Goal: Task Accomplishment & Management: Use online tool/utility

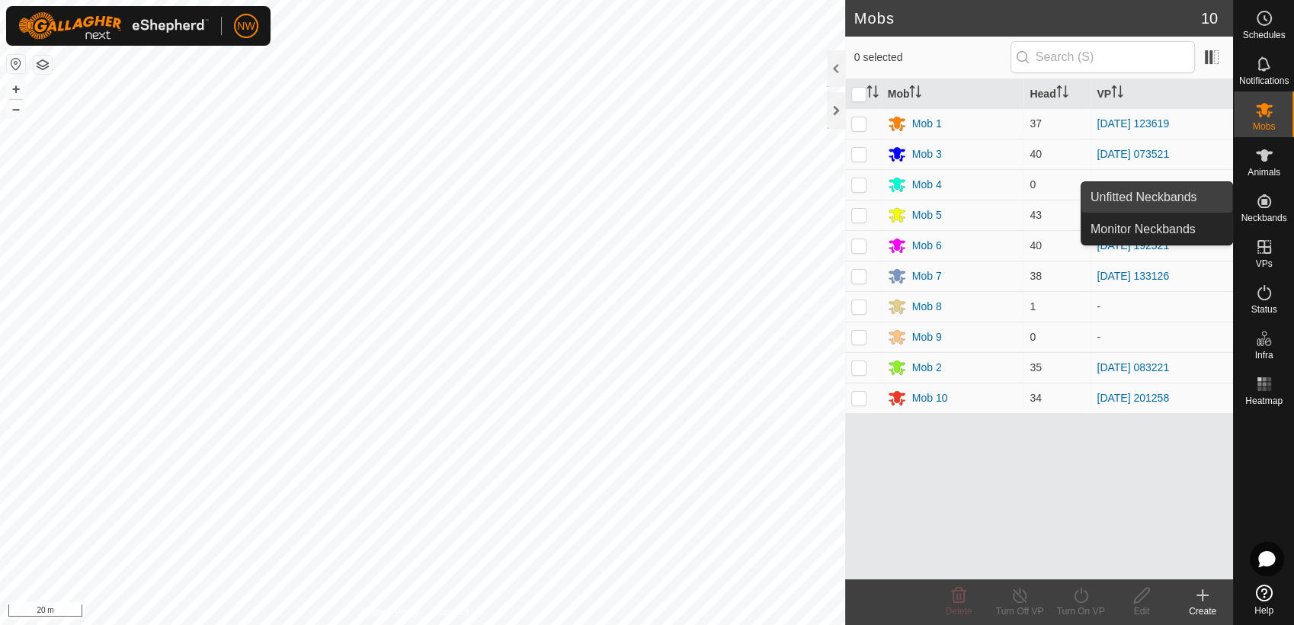
click at [1187, 194] on link "Unfitted Neckbands" at bounding box center [1156, 197] width 151 height 30
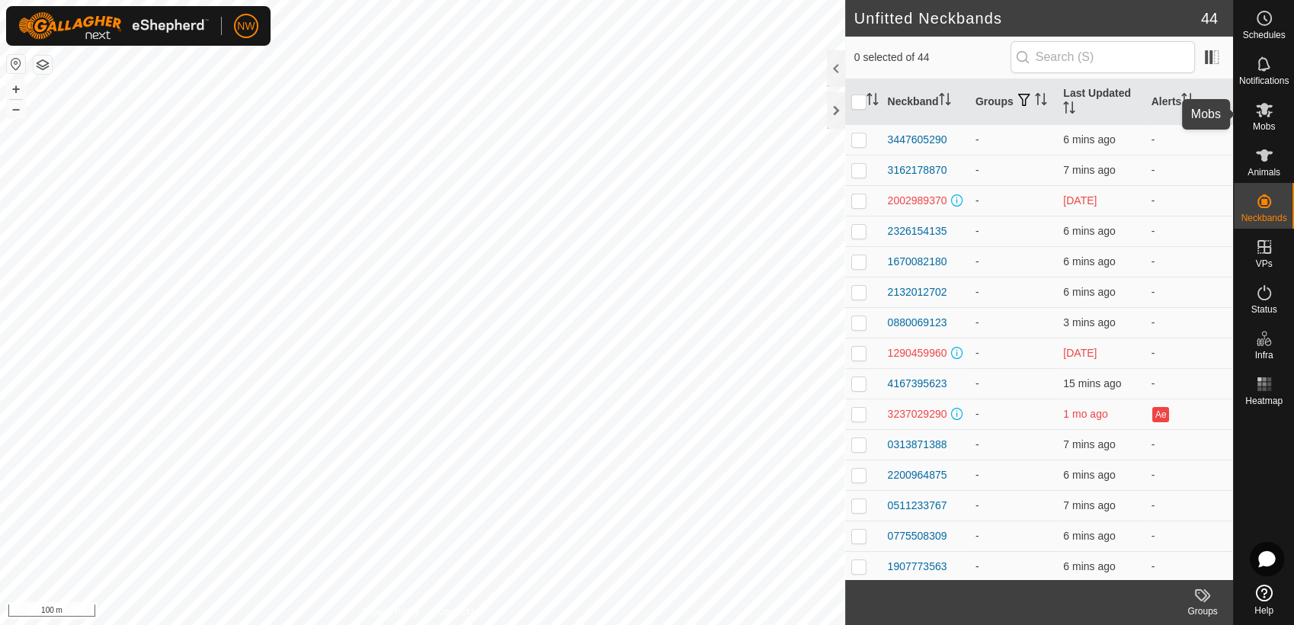
click at [1267, 117] on icon at bounding box center [1264, 110] width 18 height 18
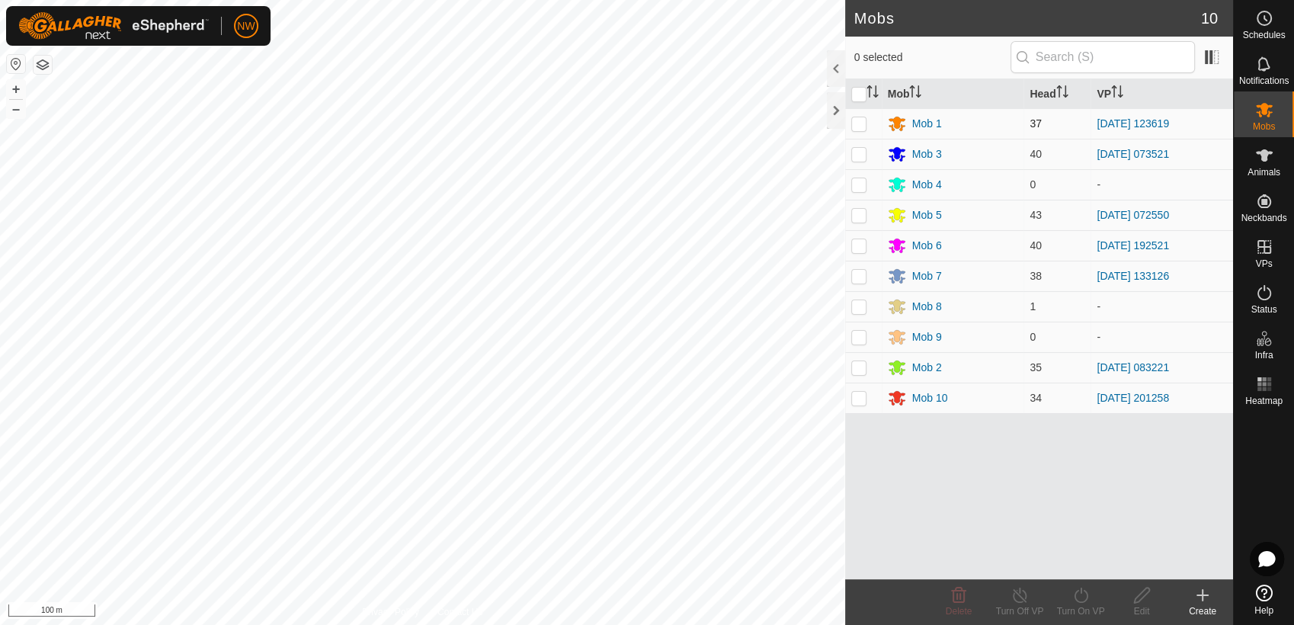
drag, startPoint x: 862, startPoint y: 125, endPoint x: 886, endPoint y: 144, distance: 30.4
click at [862, 125] on p-checkbox at bounding box center [858, 123] width 15 height 12
checkbox input "true"
click at [1085, 594] on icon at bounding box center [1081, 595] width 19 height 18
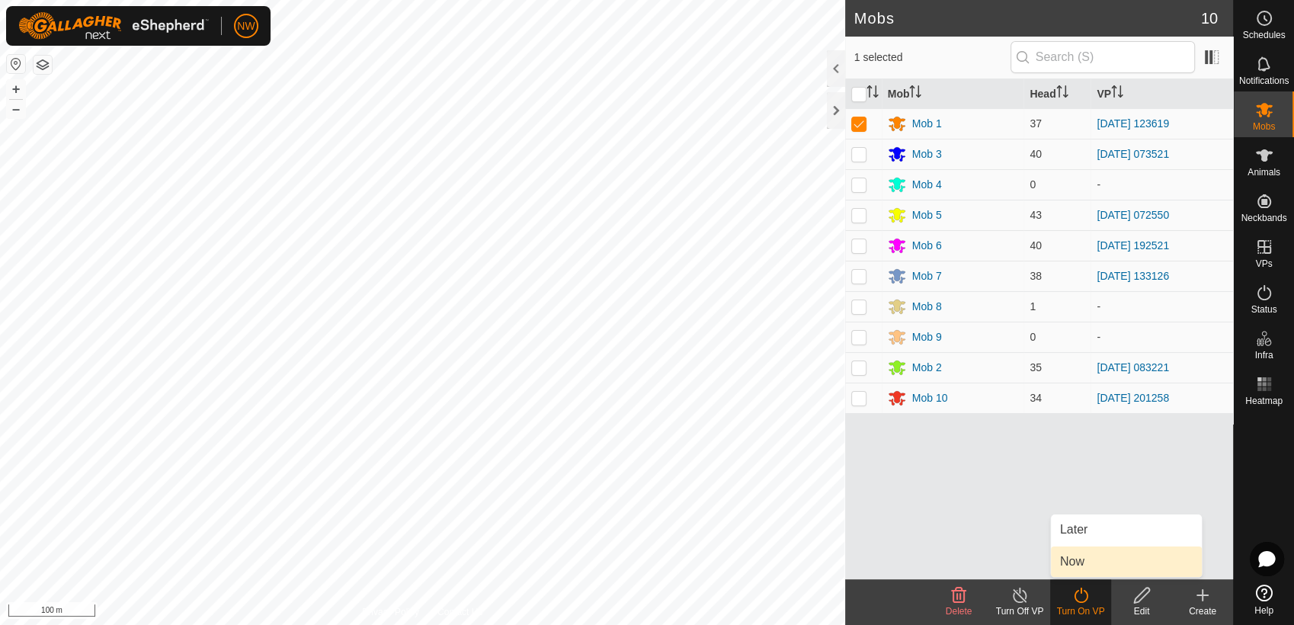
click at [1075, 557] on link "Now" at bounding box center [1126, 561] width 151 height 30
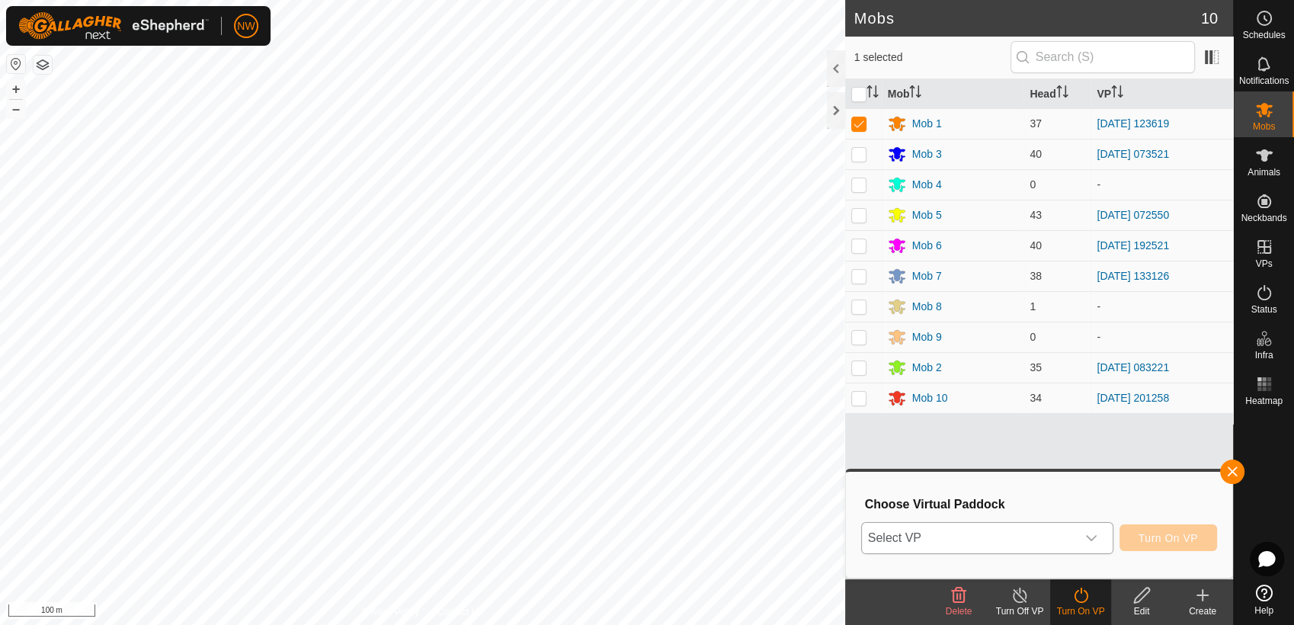
click at [1096, 530] on div "dropdown trigger" at bounding box center [1091, 538] width 30 height 30
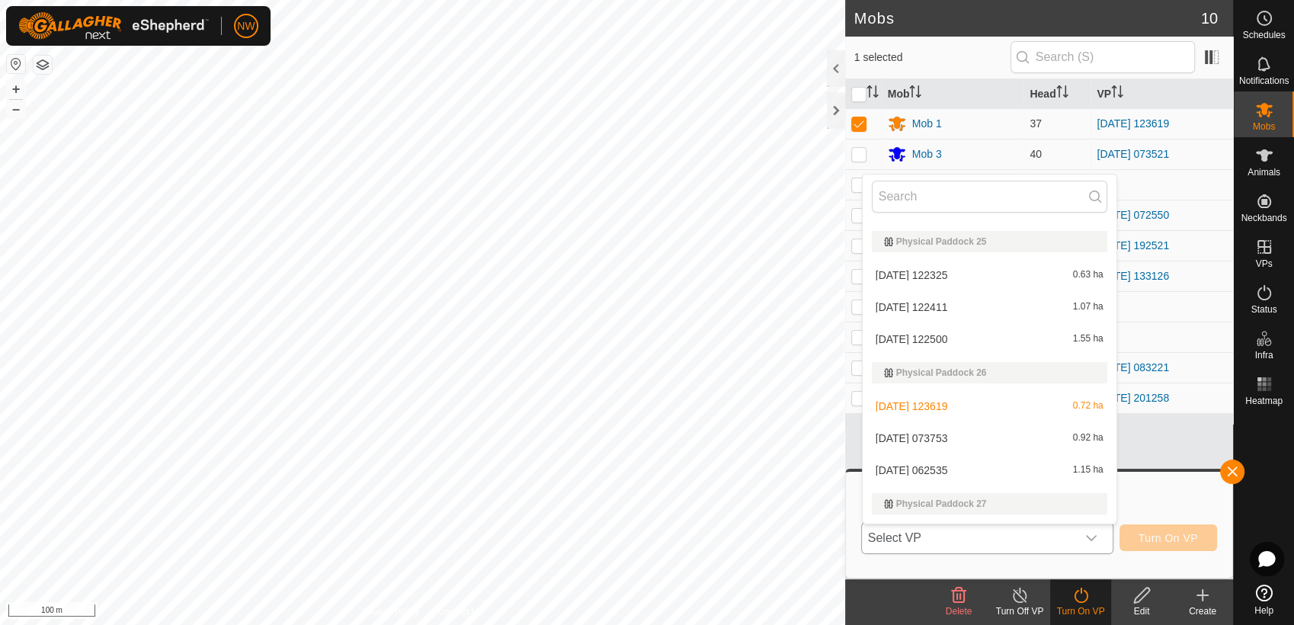
scroll to position [8146, 0]
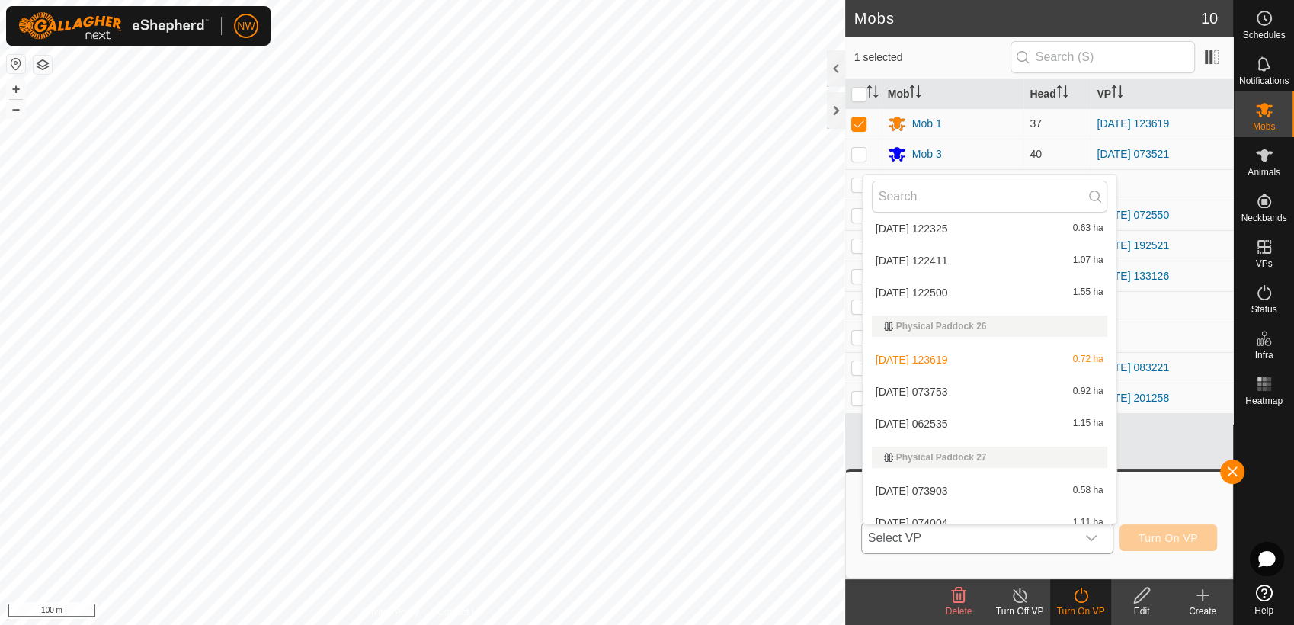
click at [951, 417] on li "2025-07-09 062535 1.15 ha" at bounding box center [990, 424] width 254 height 30
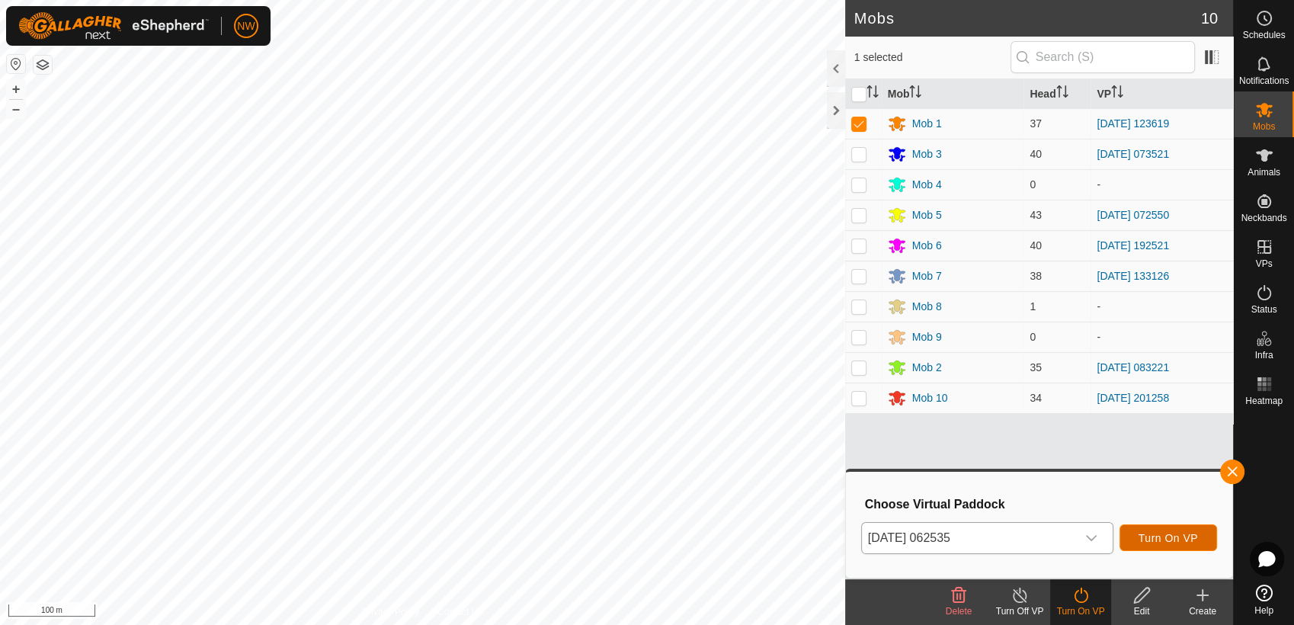
click at [1168, 538] on span "Turn On VP" at bounding box center [1168, 538] width 59 height 12
